Goal: Navigation & Orientation: Find specific page/section

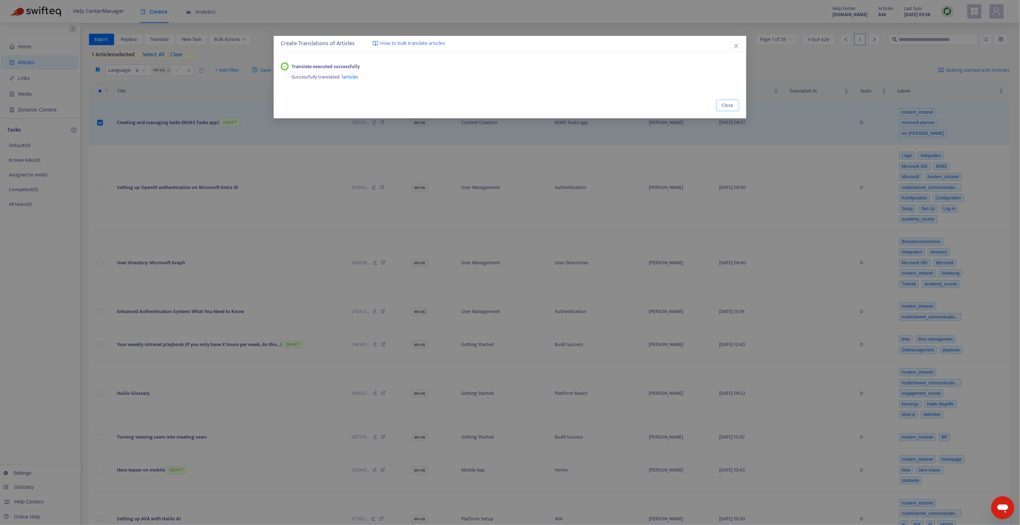
drag, startPoint x: 723, startPoint y: 105, endPoint x: 845, endPoint y: 55, distance: 132.5
click at [723, 105] on span "Close" at bounding box center [727, 105] width 11 height 8
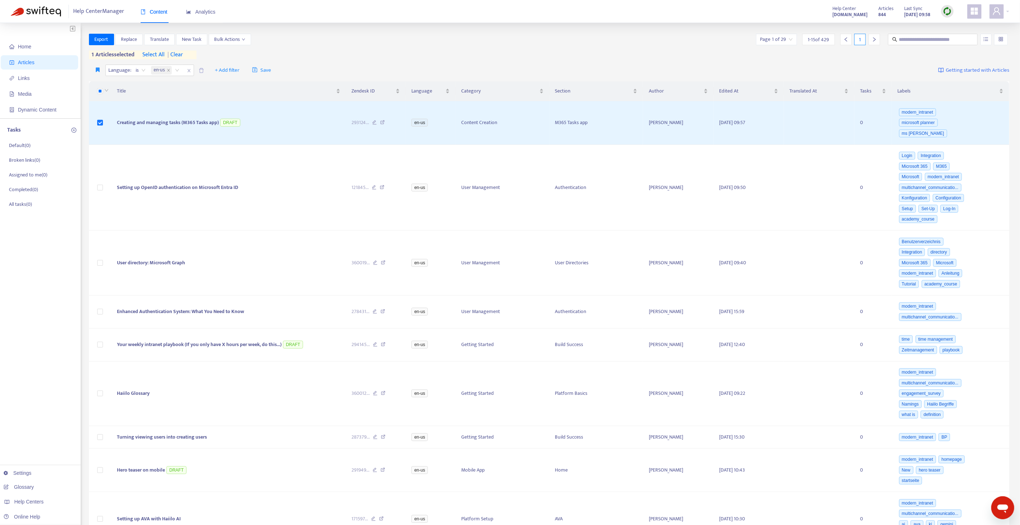
click at [944, 15] on img at bounding box center [947, 11] width 9 height 9
click at [954, 28] on link "Quick Sync" at bounding box center [962, 26] width 30 height 8
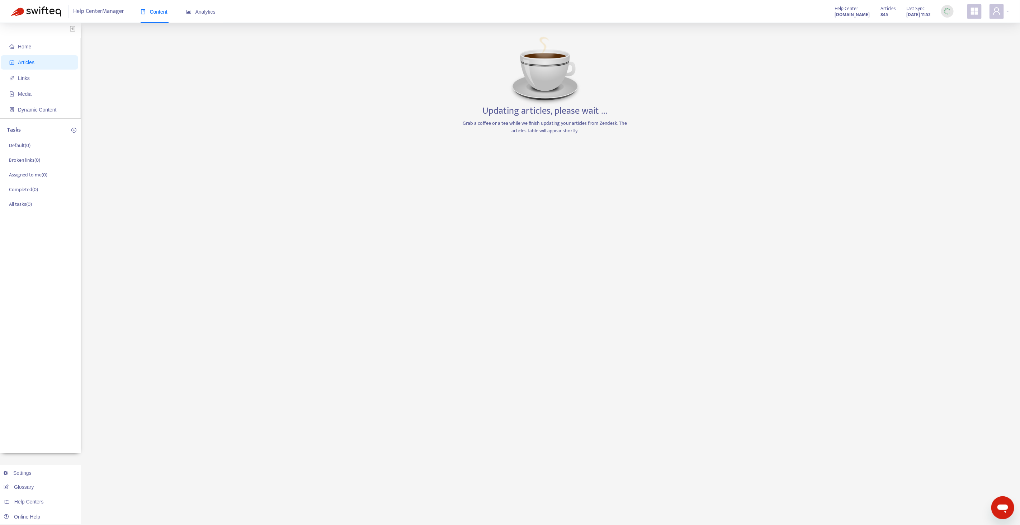
scroll to position [0, 0]
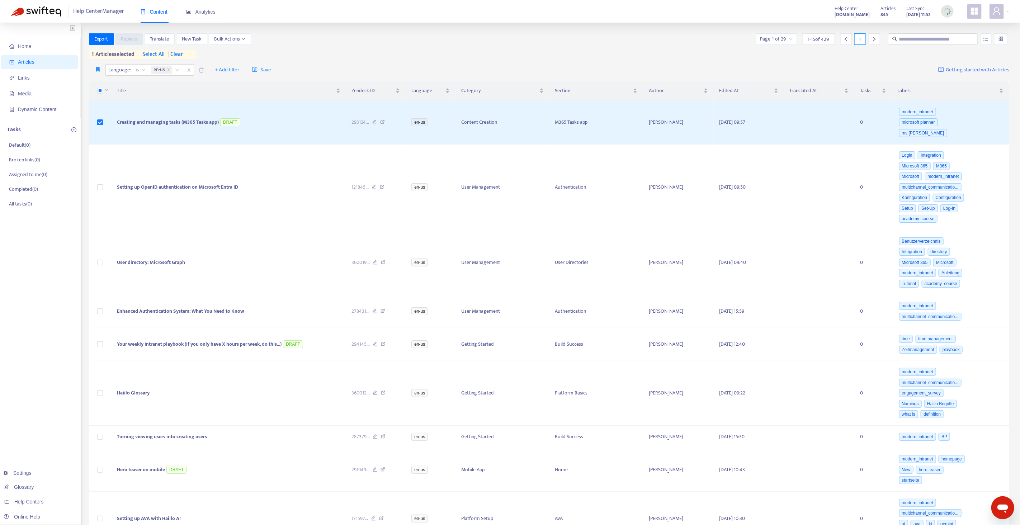
click at [183, 52] on span "| clear" at bounding box center [174, 54] width 18 height 9
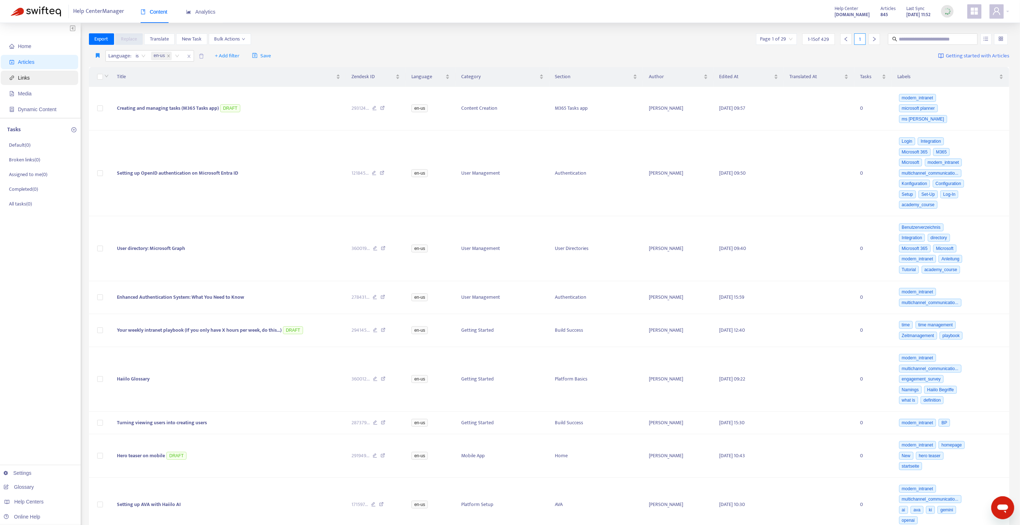
click at [29, 76] on span "Links" at bounding box center [24, 78] width 12 height 6
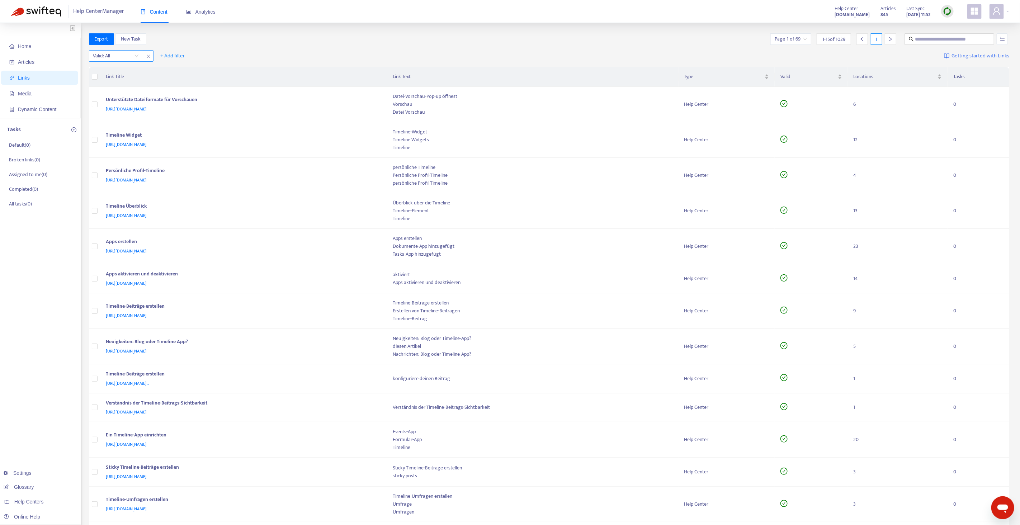
click at [135, 57] on input "search" at bounding box center [116, 56] width 46 height 11
click at [123, 93] on div "No" at bounding box center [157, 93] width 125 height 8
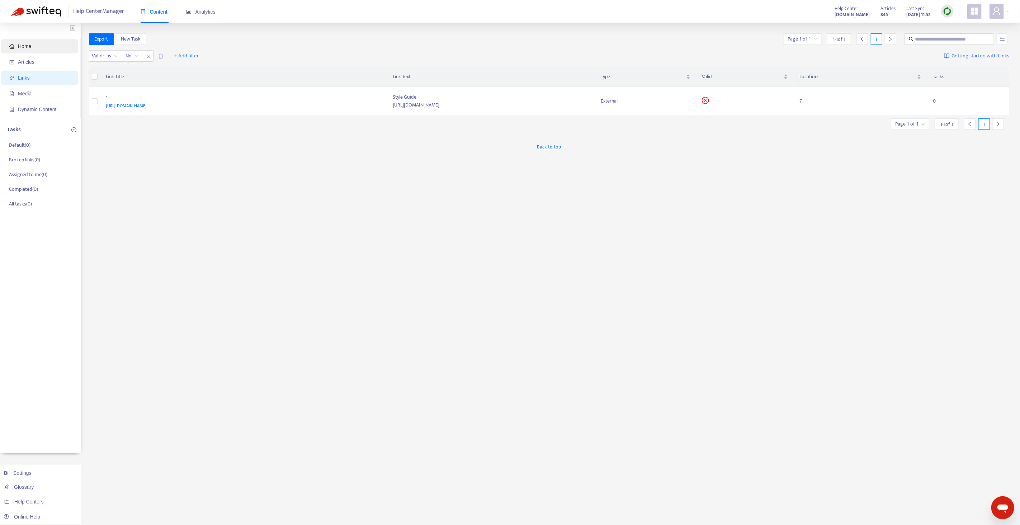
click at [41, 48] on span "Home" at bounding box center [40, 46] width 63 height 14
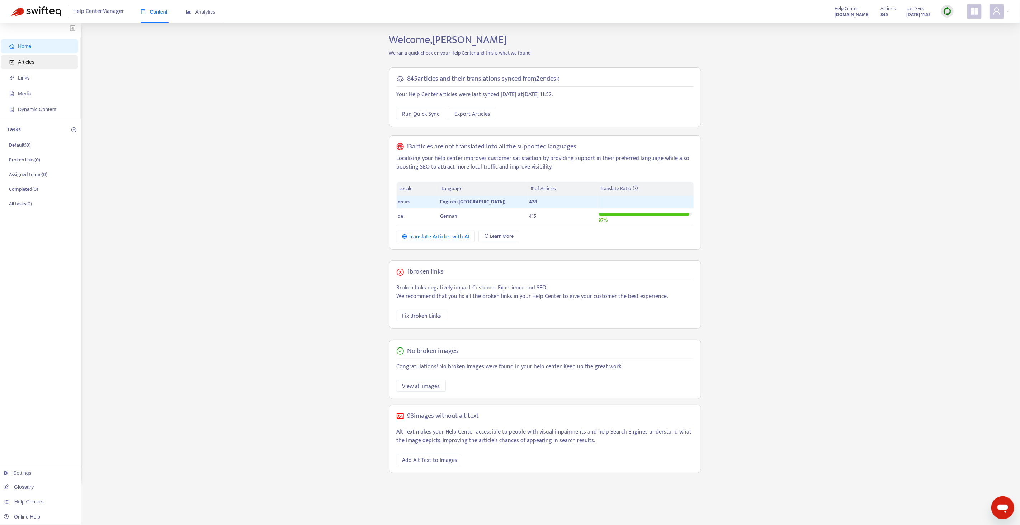
click at [59, 63] on span "Articles" at bounding box center [40, 62] width 63 height 14
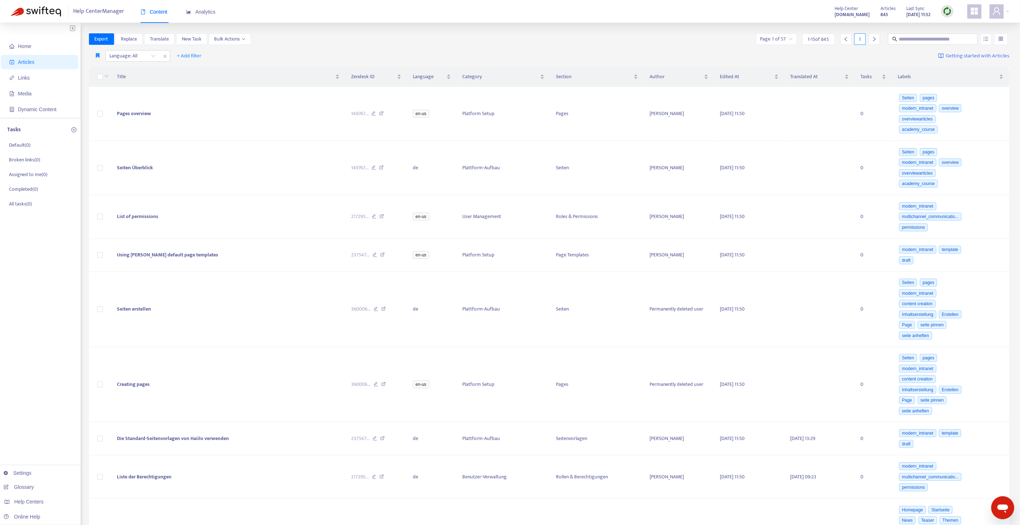
click at [355, 34] on div "Export Replace Translate New Task Bulk Actions Page 1 of 57 1 - 15 of 845 1" at bounding box center [549, 38] width 921 height 11
